Goal: Task Accomplishment & Management: Use online tool/utility

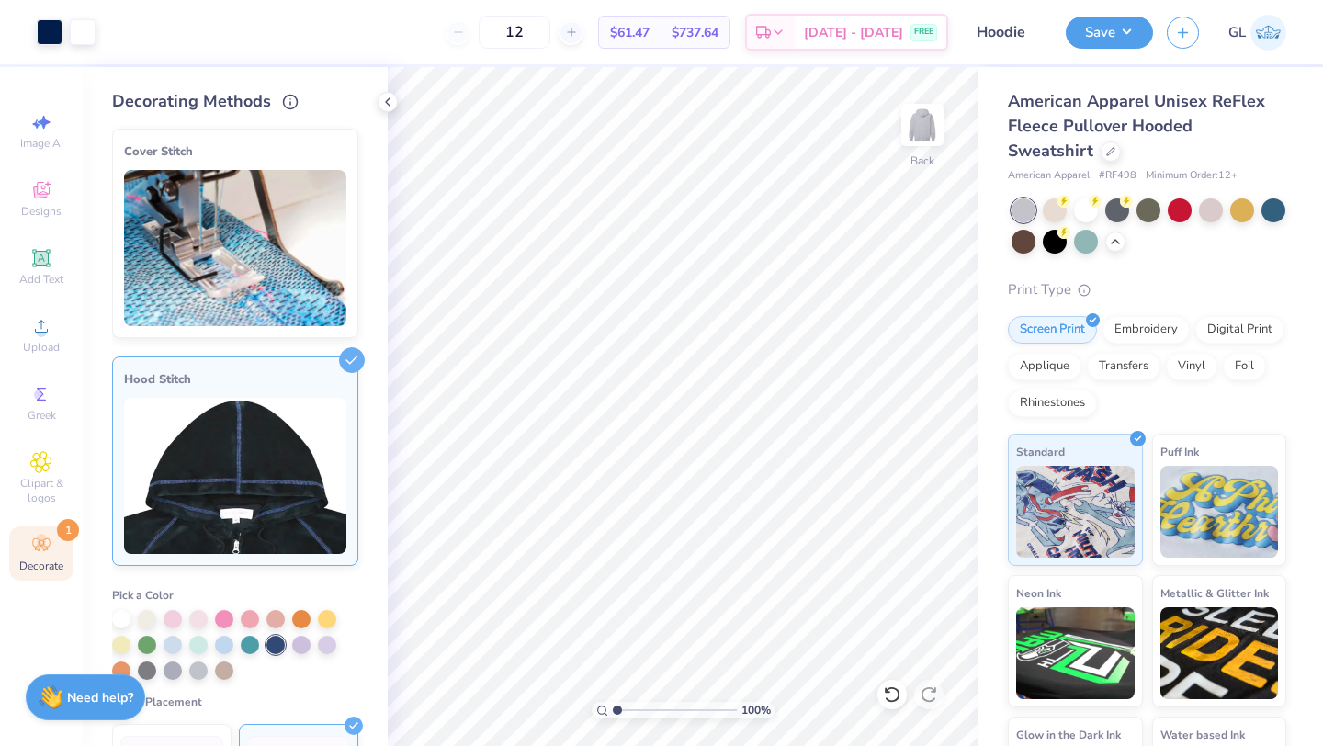
scroll to position [197, 0]
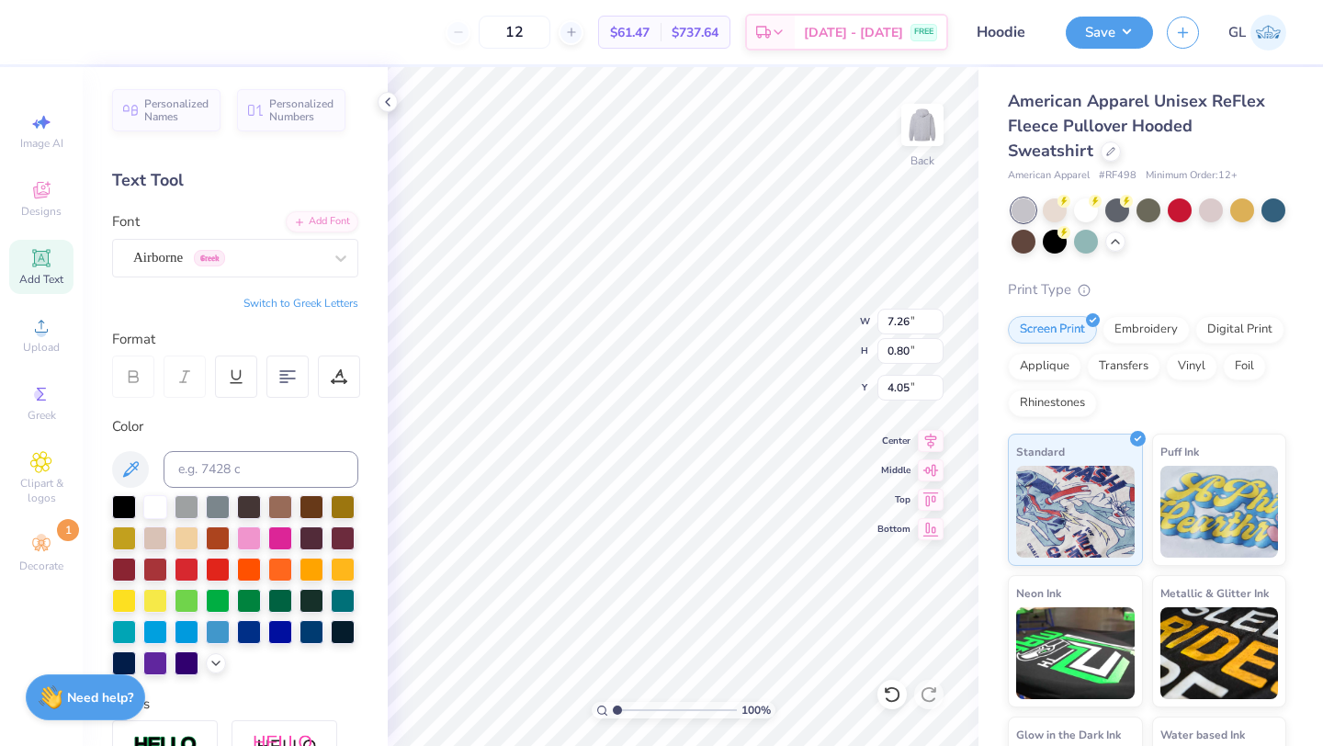
type input "4.07"
click at [51, 533] on div "Decorate 1" at bounding box center [41, 554] width 64 height 54
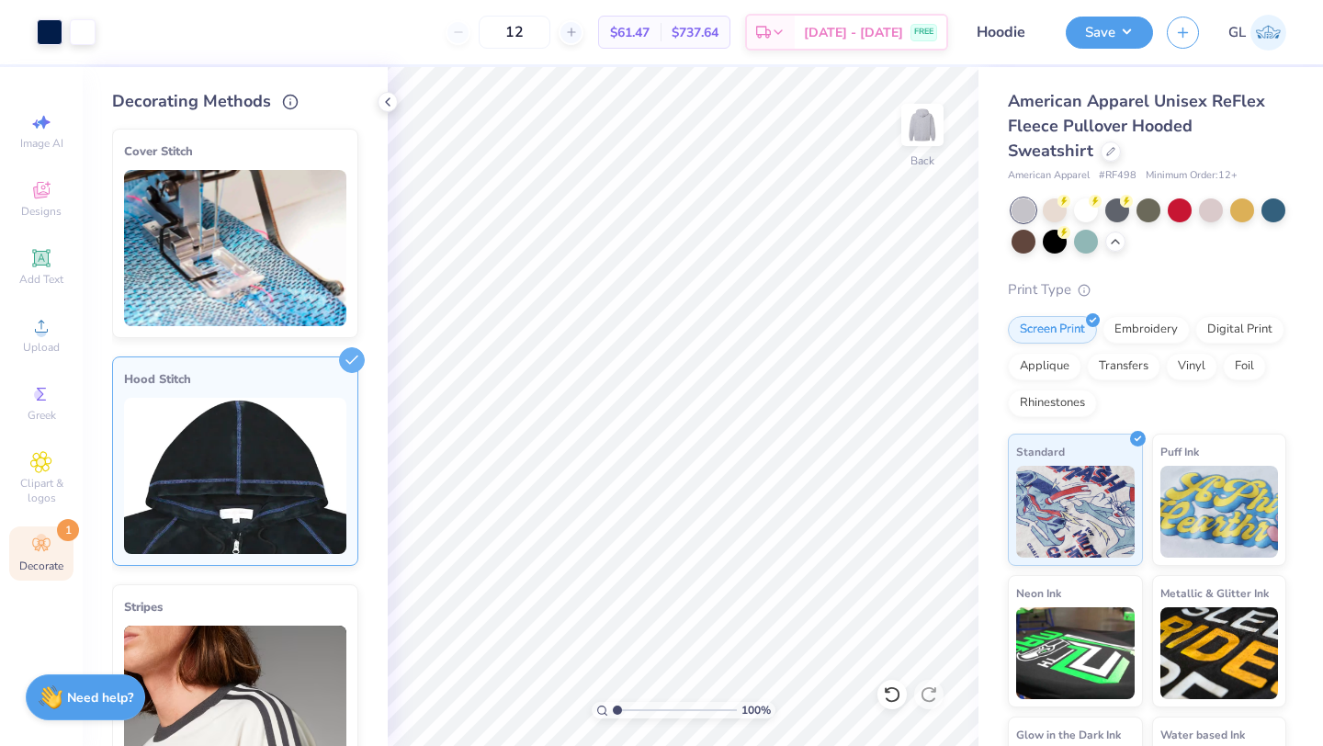
click at [268, 388] on div "Hood Stitch" at bounding box center [235, 462] width 246 height 210
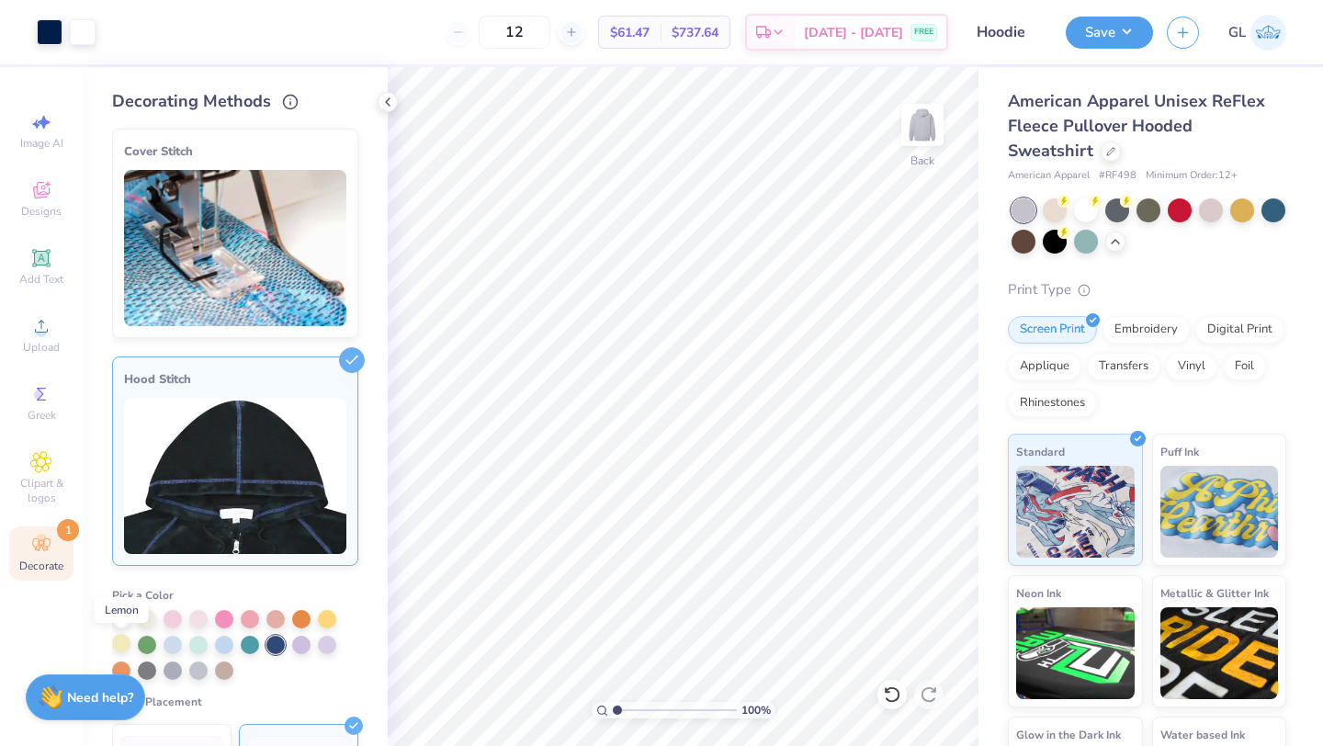
click at [123, 647] on div at bounding box center [121, 643] width 18 height 18
click at [328, 620] on div at bounding box center [327, 617] width 18 height 18
click at [332, 619] on div at bounding box center [327, 619] width 18 height 18
click at [51, 697] on img at bounding box center [51, 695] width 24 height 24
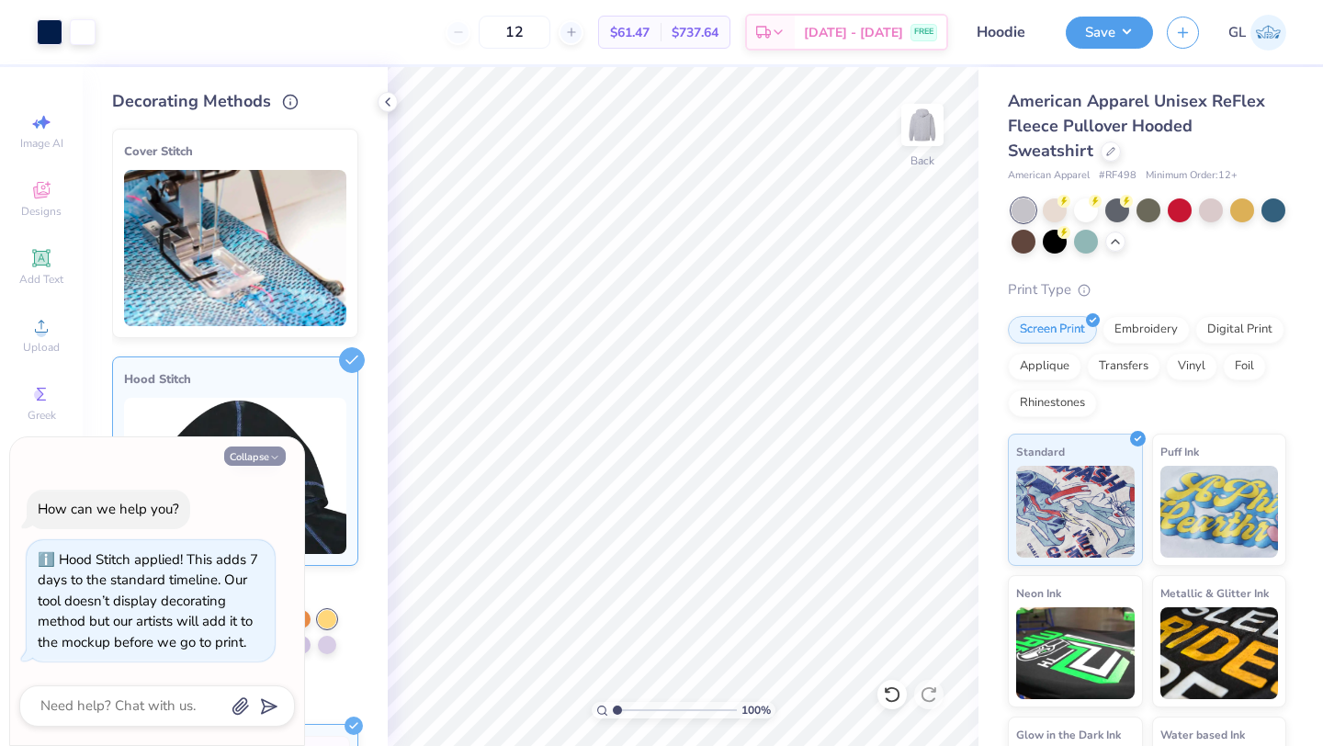
click at [256, 456] on button "Collapse" at bounding box center [255, 456] width 62 height 19
type textarea "x"
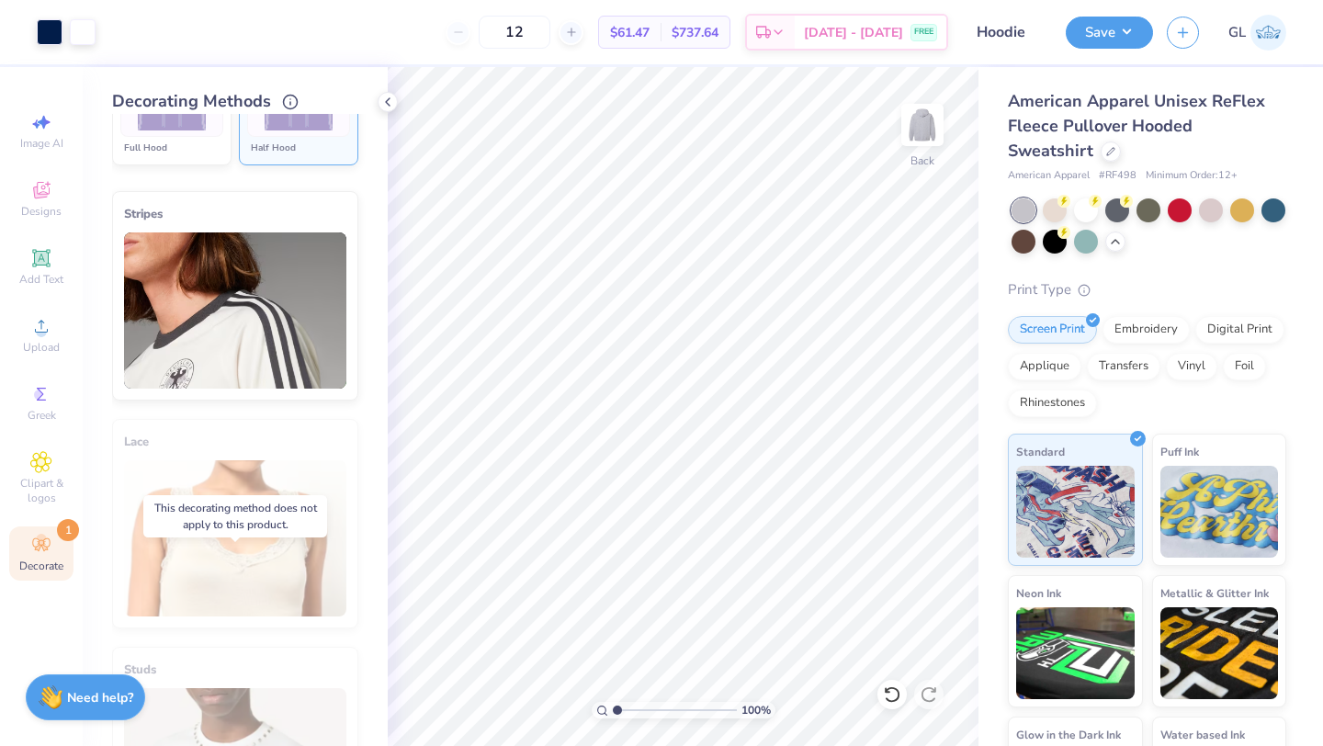
scroll to position [24, 0]
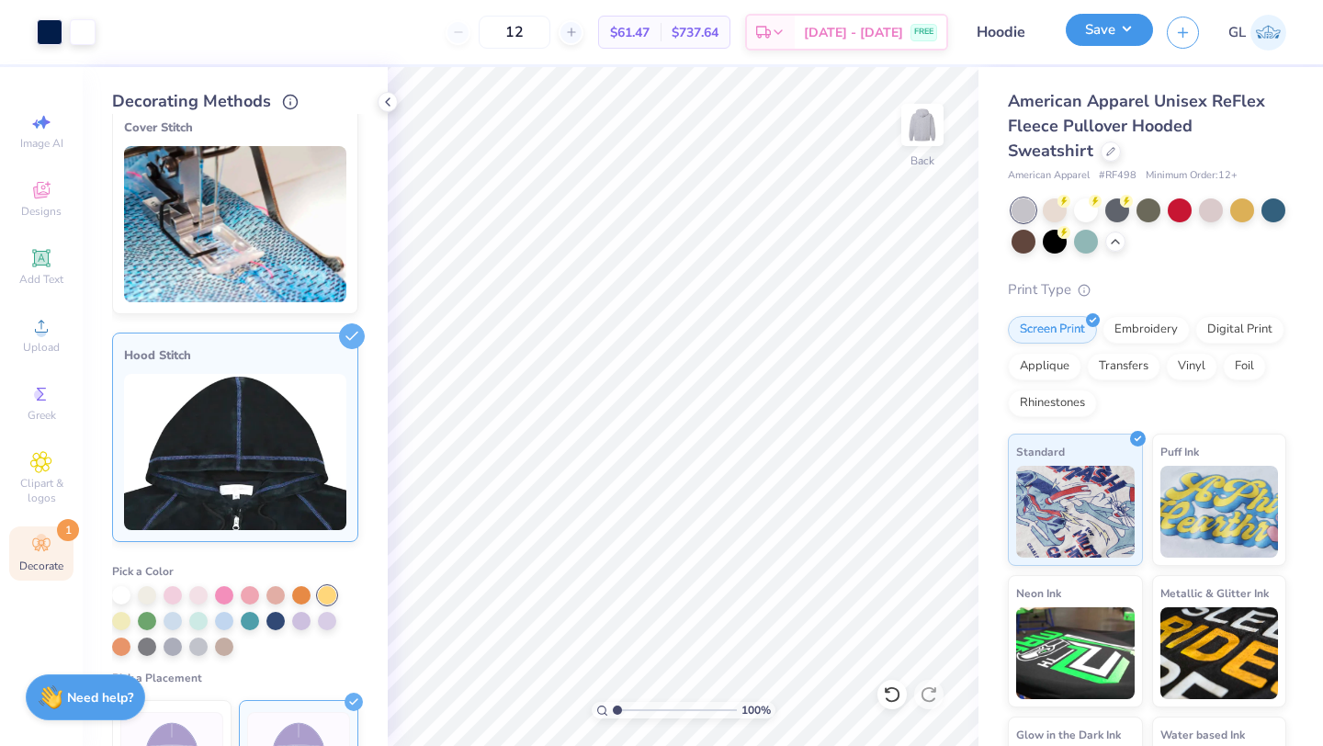
click at [1125, 35] on button "Save" at bounding box center [1109, 30] width 87 height 32
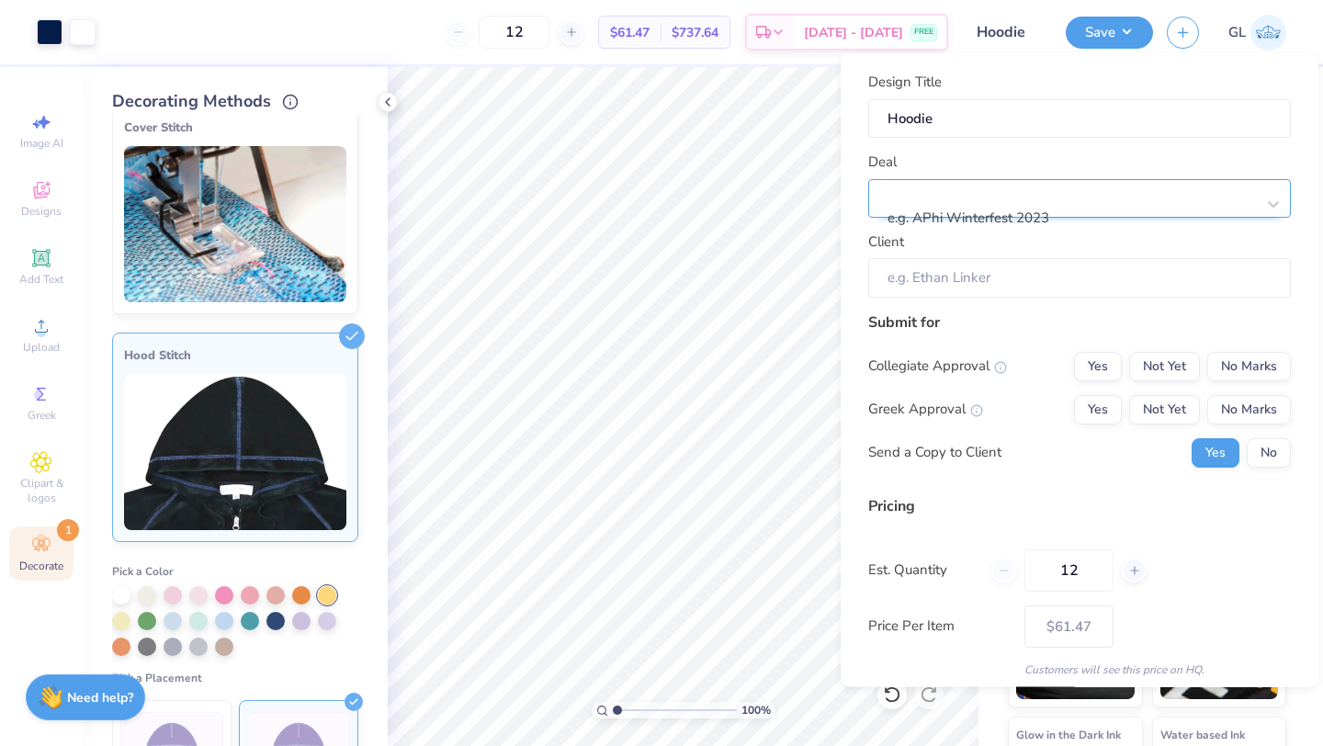
click at [1042, 210] on div "e.g. APhi Winterfest 2023" at bounding box center [1072, 203] width 369 height 49
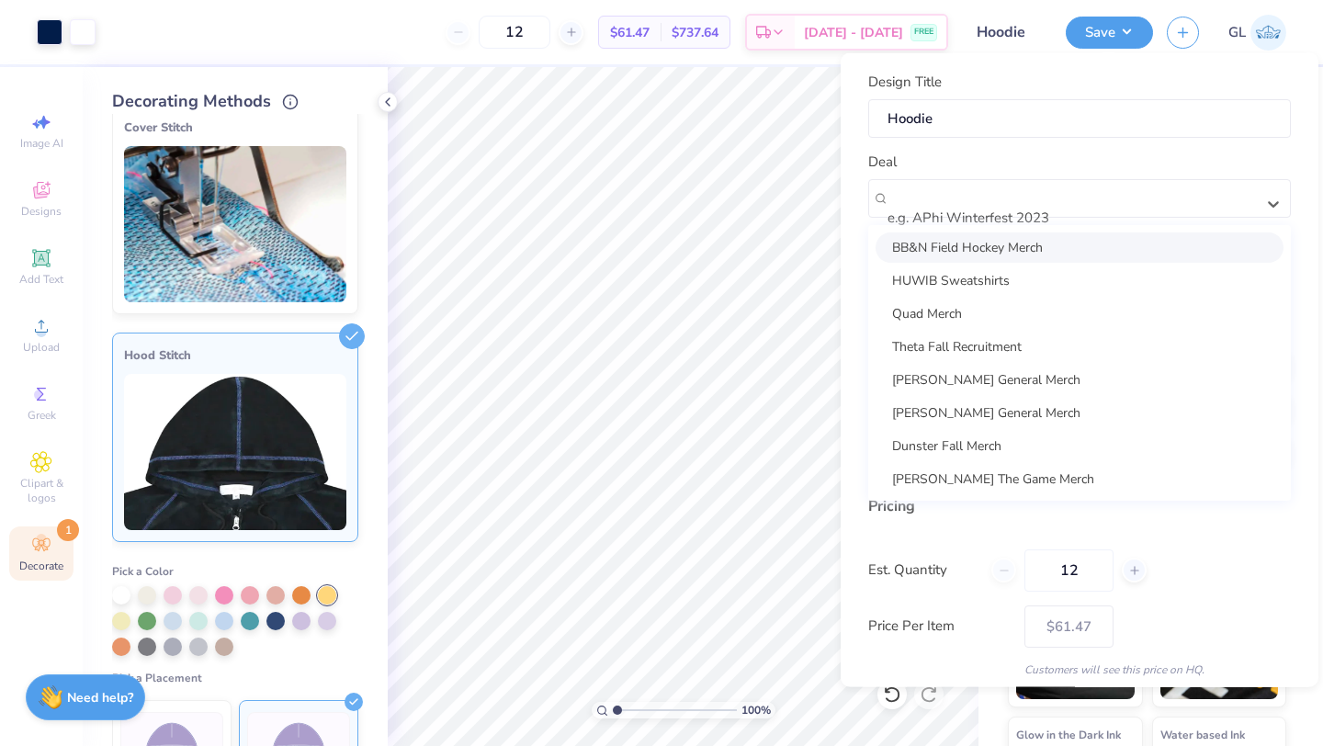
click at [1014, 256] on div "BB&N Field Hockey Merch" at bounding box center [1080, 247] width 408 height 30
type input "[PERSON_NAME]"
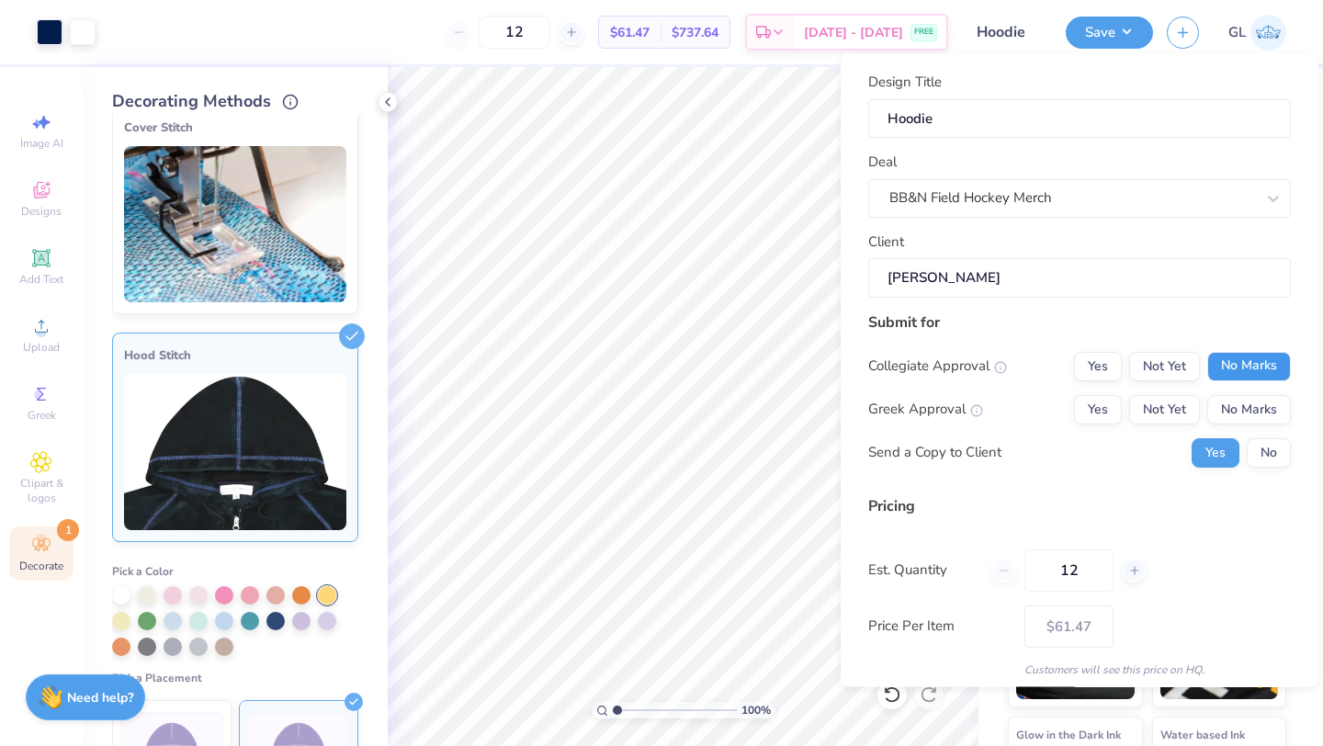
click at [1258, 363] on button "No Marks" at bounding box center [1250, 365] width 84 height 29
click at [1239, 416] on button "No Marks" at bounding box center [1250, 408] width 84 height 29
type input "$61.47"
click at [1277, 458] on button "No" at bounding box center [1269, 451] width 44 height 29
click at [1137, 569] on icon at bounding box center [1135, 569] width 13 height 13
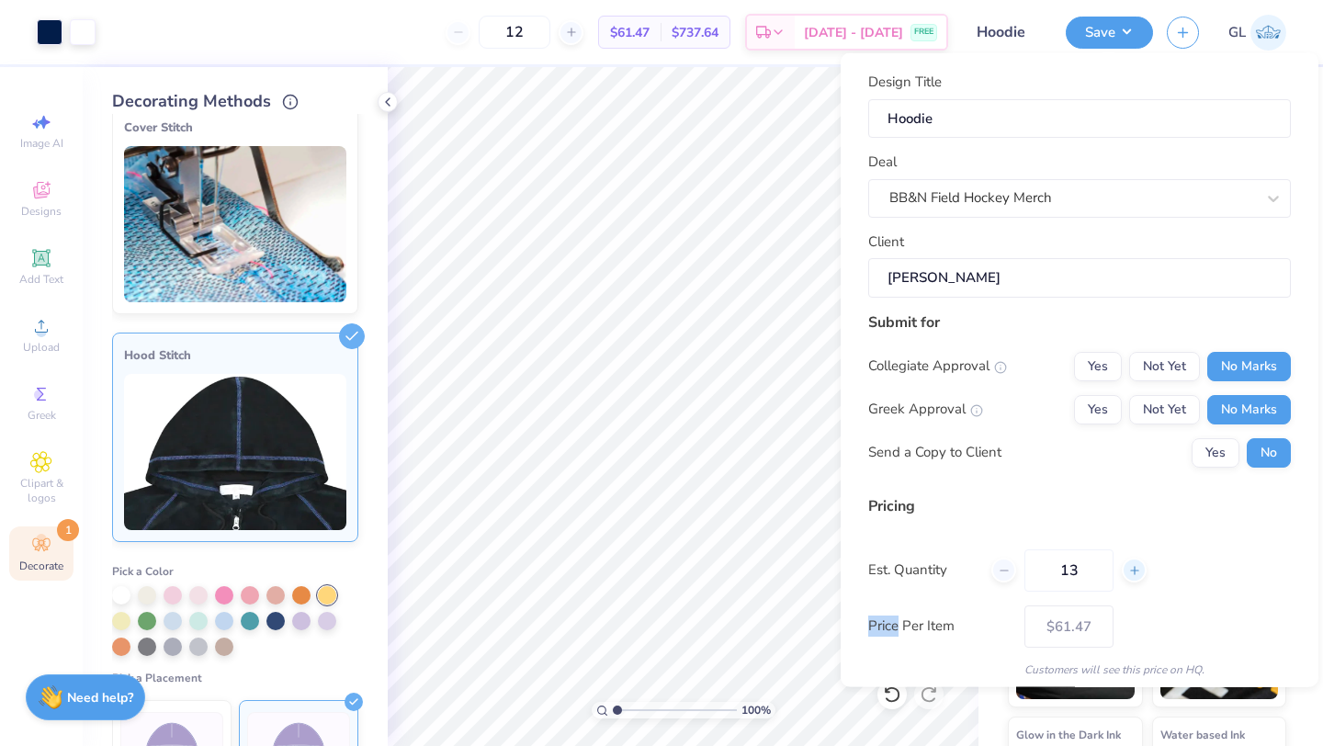
click at [1137, 569] on icon at bounding box center [1135, 569] width 13 height 13
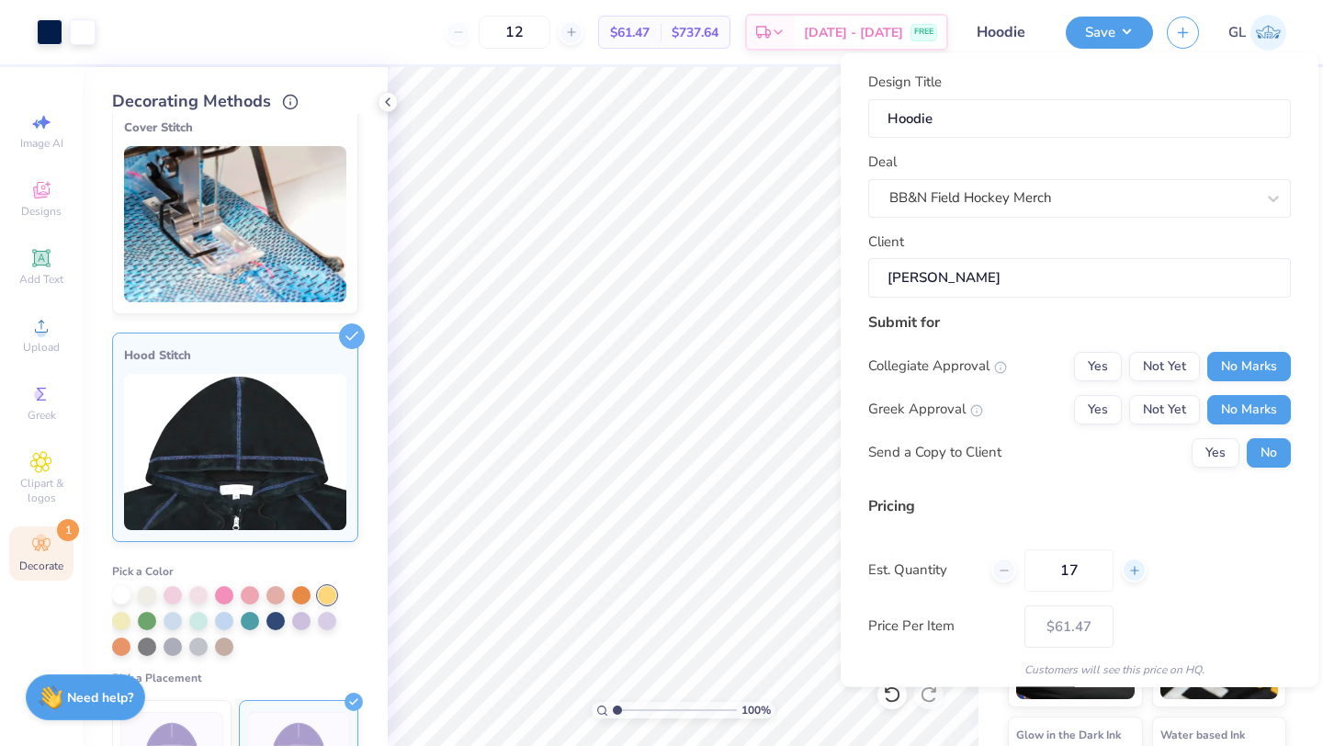
type input "18"
type input "$58.30"
click at [1137, 570] on line at bounding box center [1133, 570] width 7 height 0
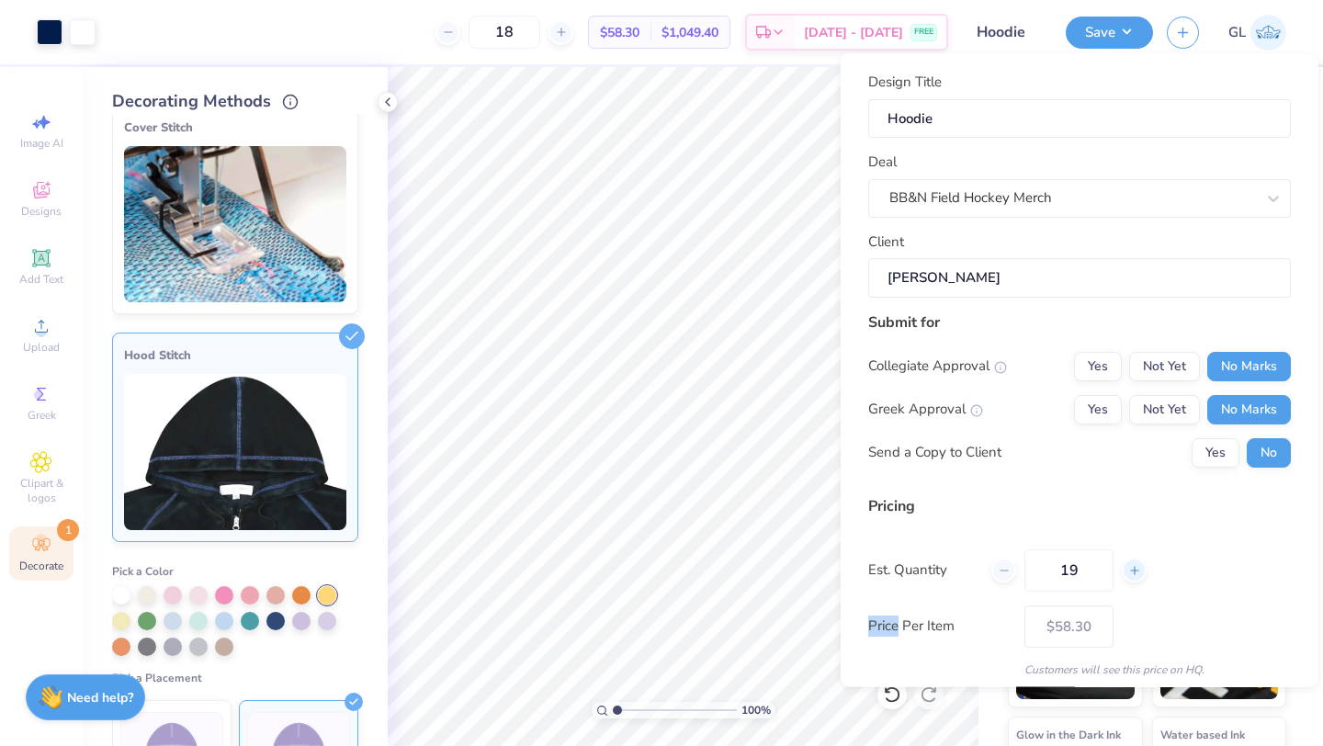
type input "20"
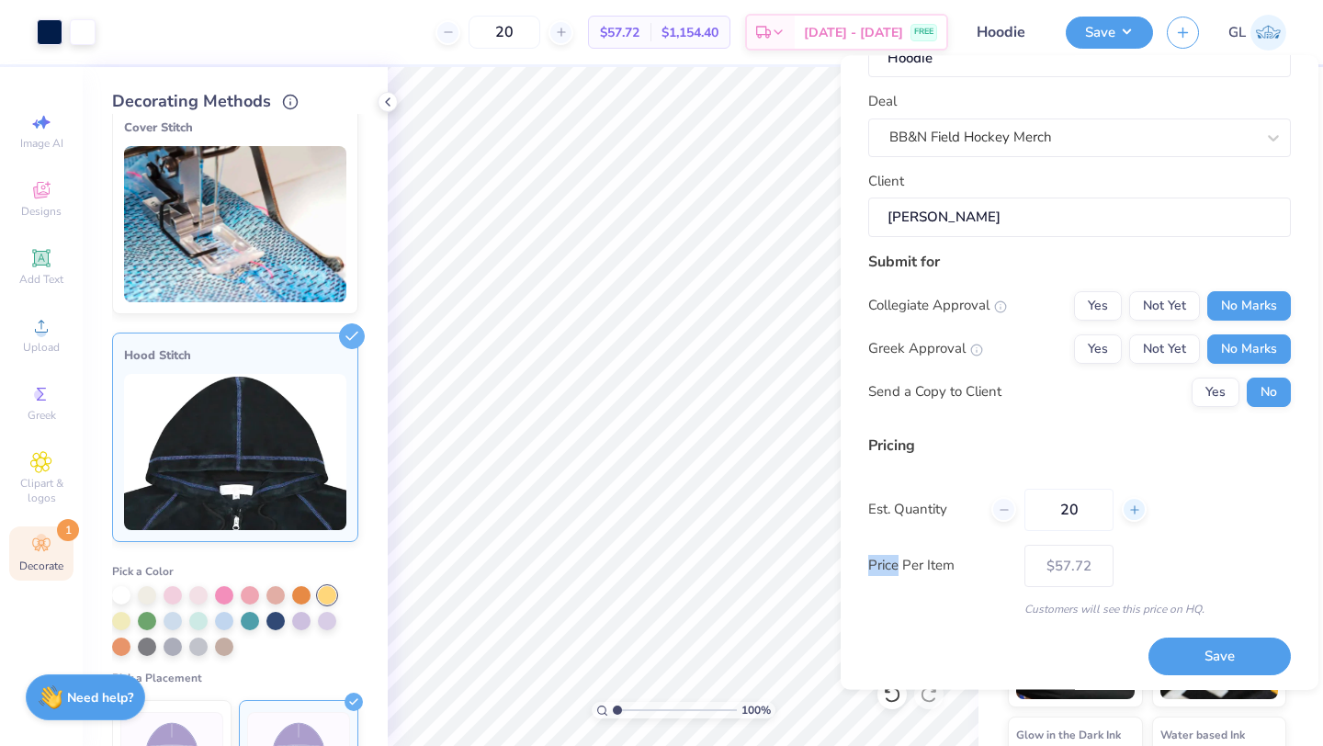
scroll to position [66, 0]
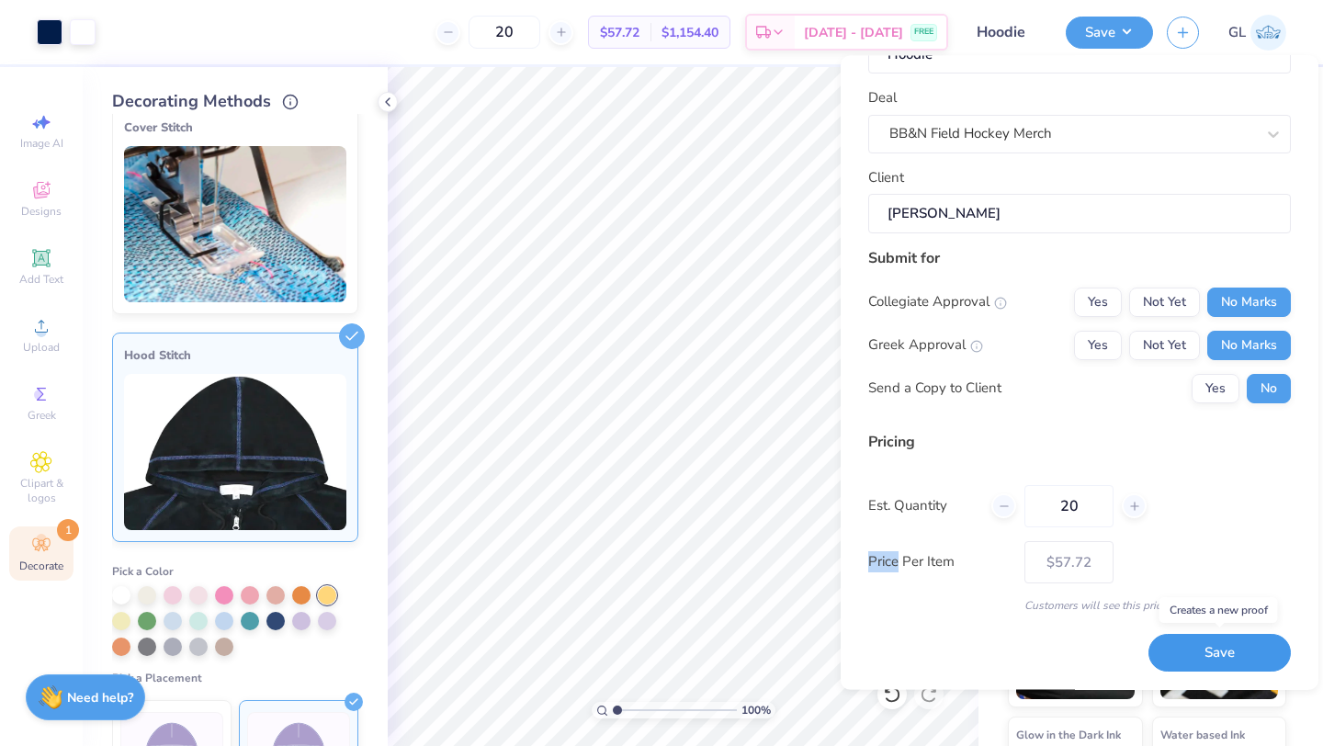
click at [1232, 655] on button "Save" at bounding box center [1220, 654] width 142 height 38
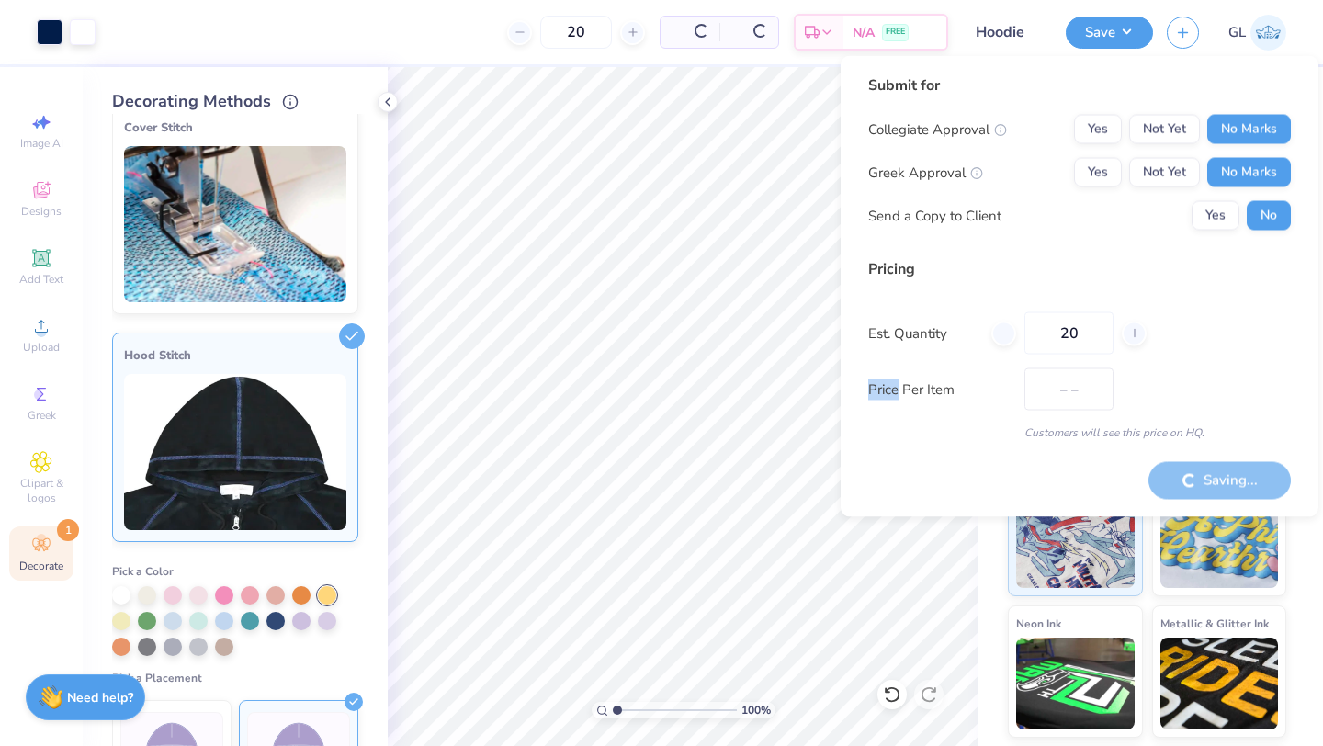
type input "$57.72"
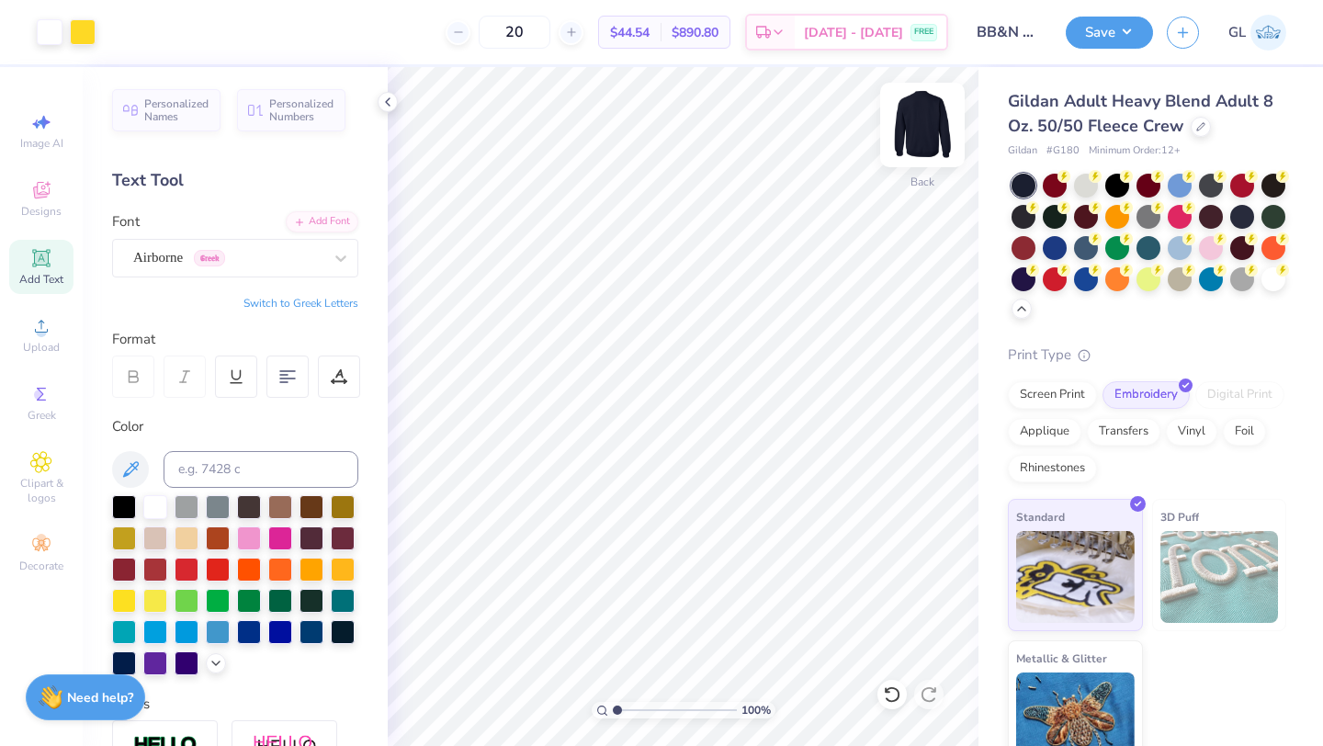
click at [931, 123] on img at bounding box center [923, 125] width 74 height 74
click at [931, 123] on img at bounding box center [922, 125] width 37 height 37
click at [1103, 35] on button "Save" at bounding box center [1109, 30] width 87 height 32
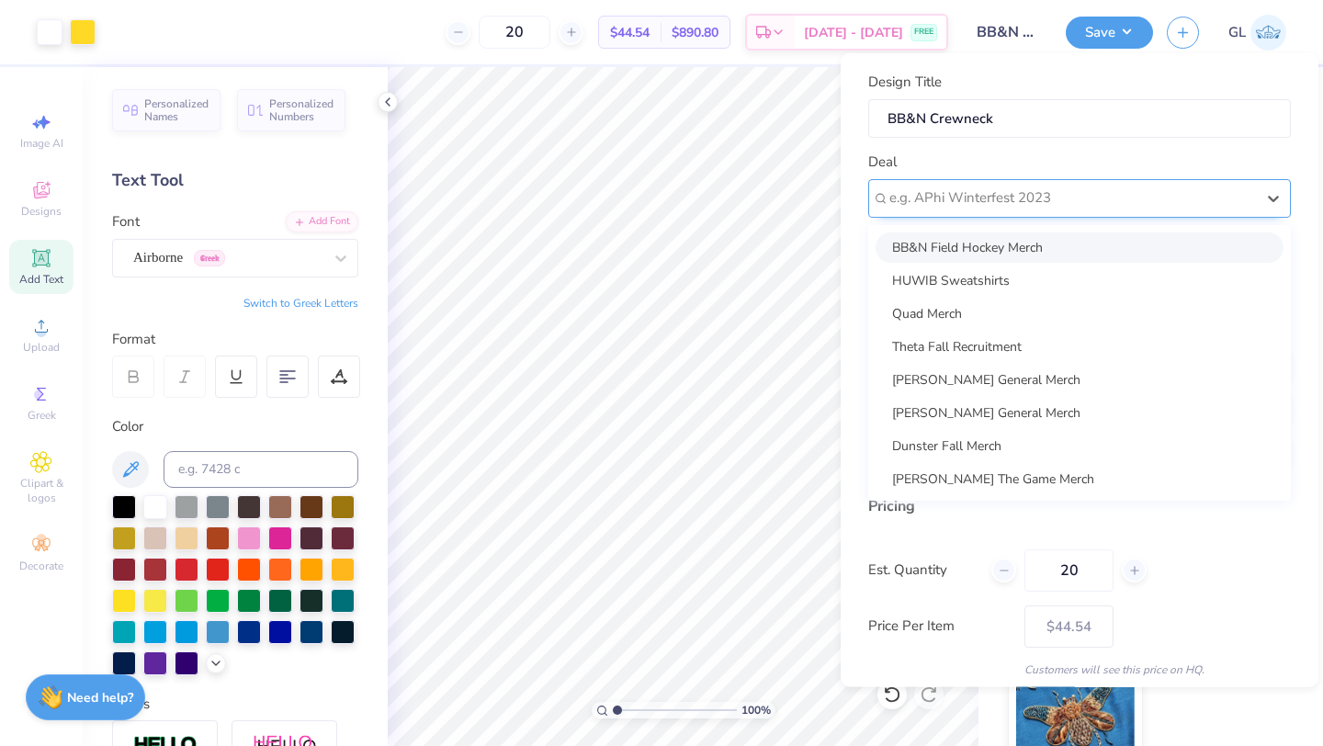
click at [1107, 198] on div at bounding box center [1073, 198] width 366 height 25
click at [1062, 252] on div "BB&N Field Hockey Merch" at bounding box center [1080, 247] width 408 height 30
type input "[PERSON_NAME]"
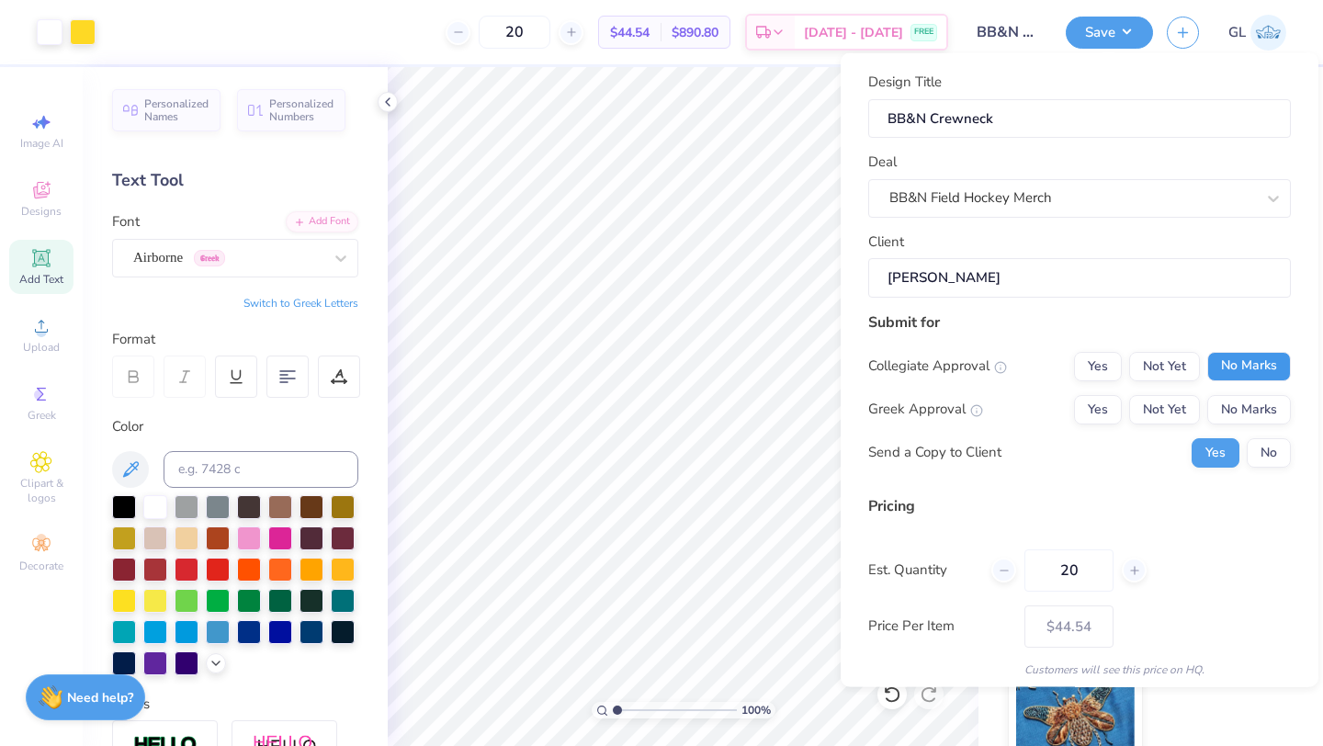
click at [1257, 358] on button "No Marks" at bounding box center [1250, 365] width 84 height 29
click at [1257, 403] on button "No Marks" at bounding box center [1250, 408] width 84 height 29
click at [1264, 453] on button "No" at bounding box center [1269, 451] width 44 height 29
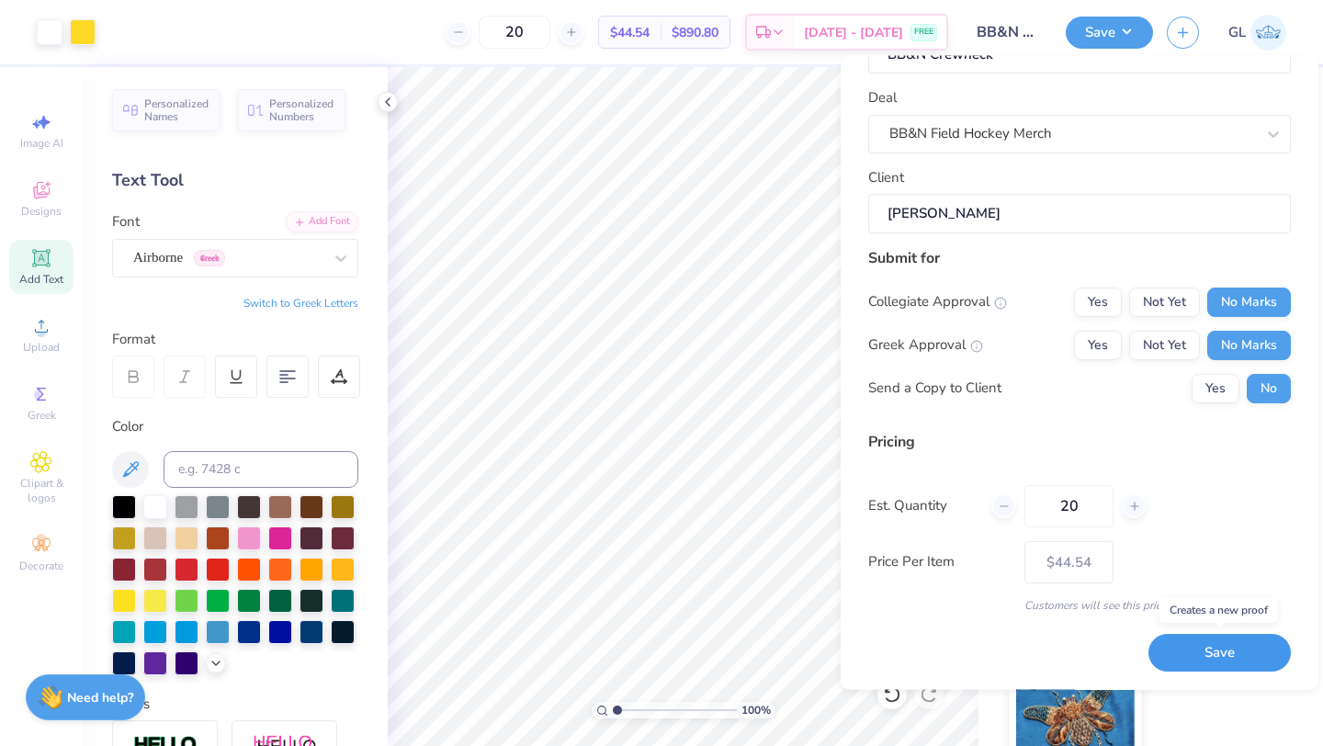
click at [1180, 658] on button "Save" at bounding box center [1220, 654] width 142 height 38
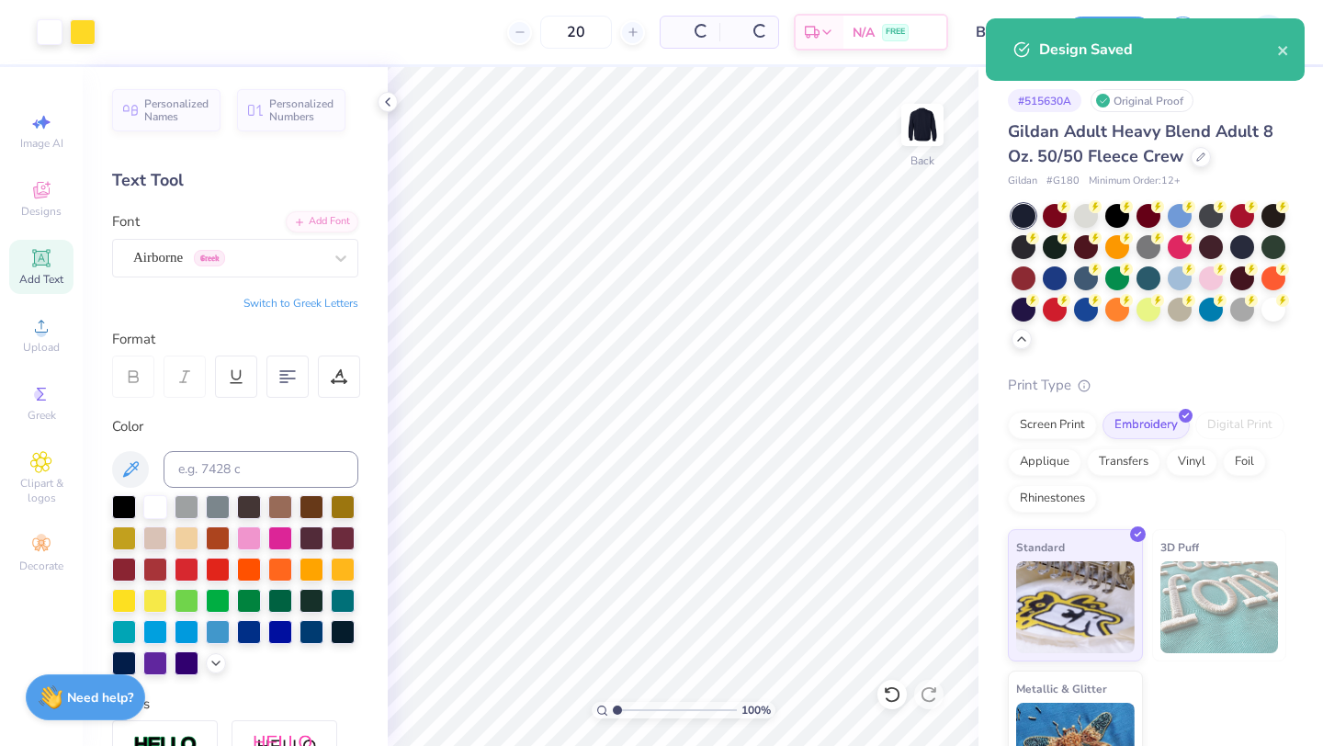
type input "$44.54"
